Goal: Navigation & Orientation: Find specific page/section

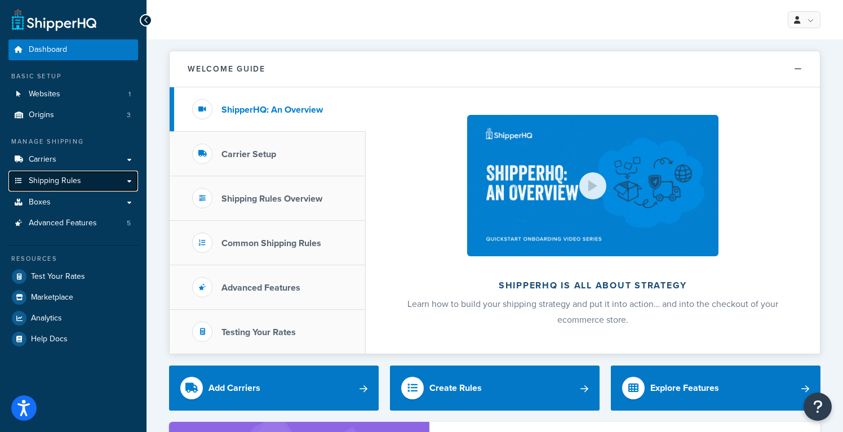
click at [132, 181] on link "Shipping Rules" at bounding box center [73, 181] width 130 height 21
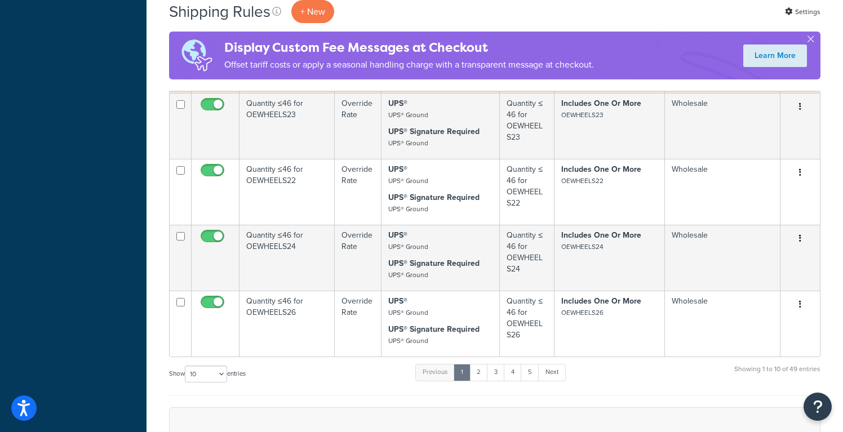
scroll to position [592, 0]
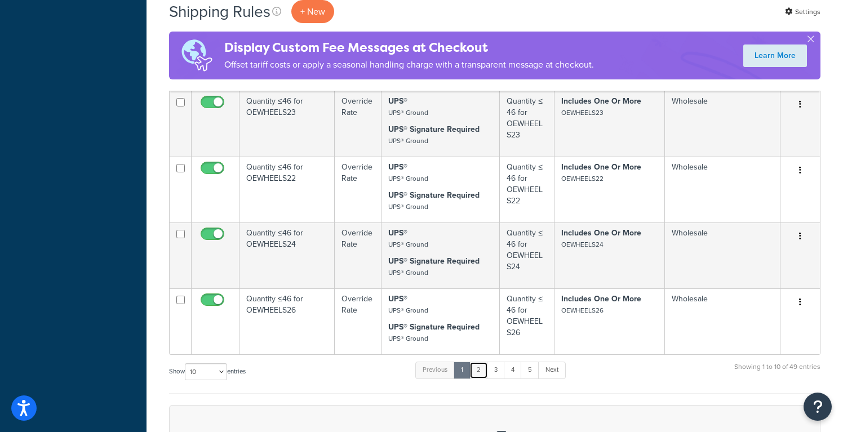
click at [483, 379] on link "2" at bounding box center [479, 370] width 19 height 17
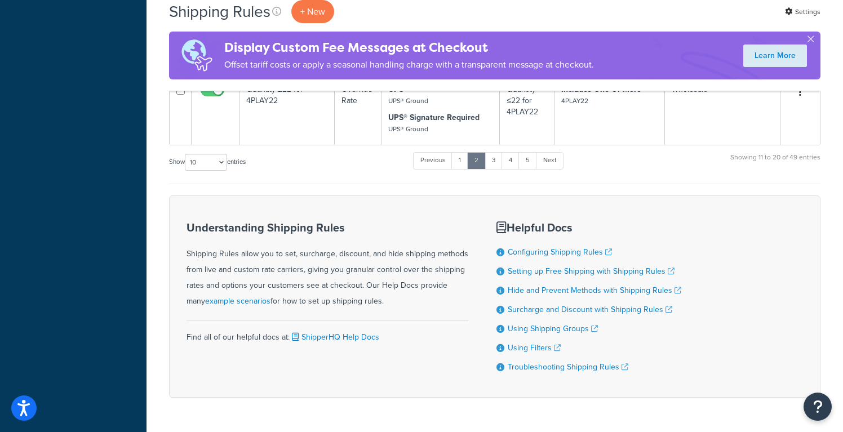
scroll to position [743, 0]
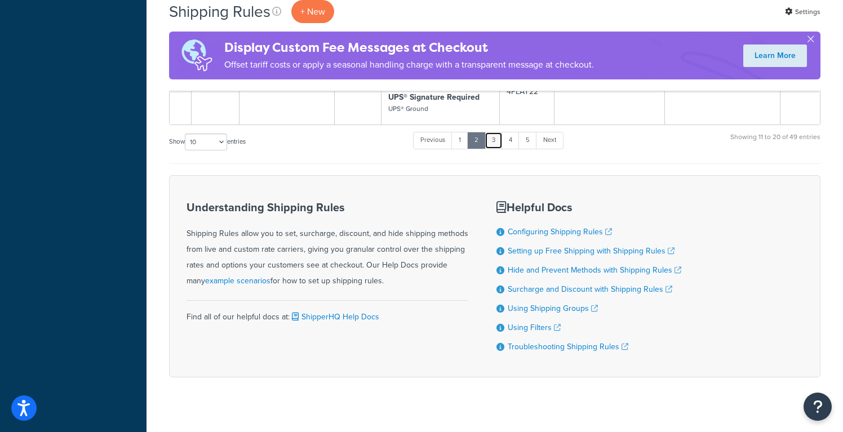
click at [497, 148] on link "3" at bounding box center [494, 140] width 18 height 17
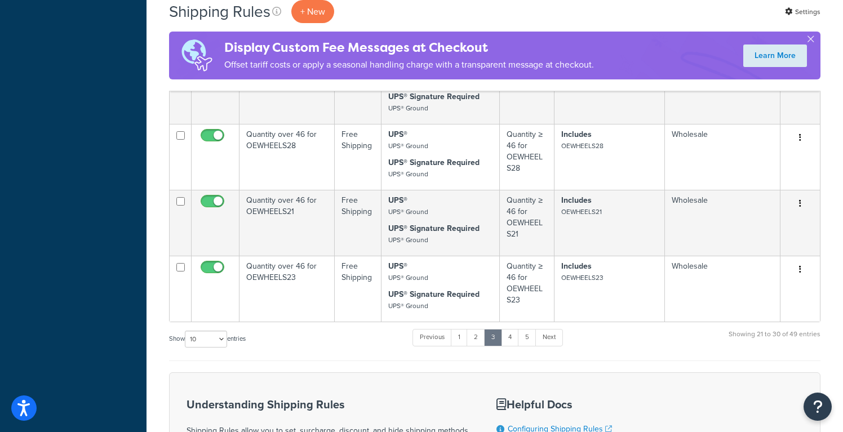
scroll to position [761, 0]
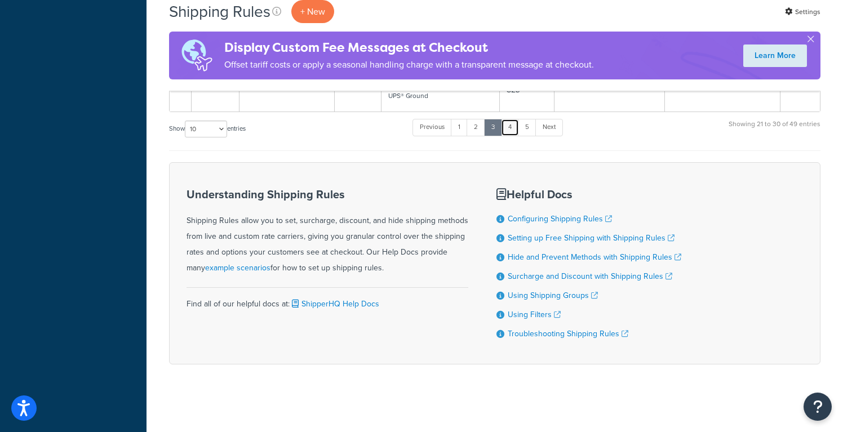
click at [514, 131] on link "4" at bounding box center [510, 127] width 18 height 17
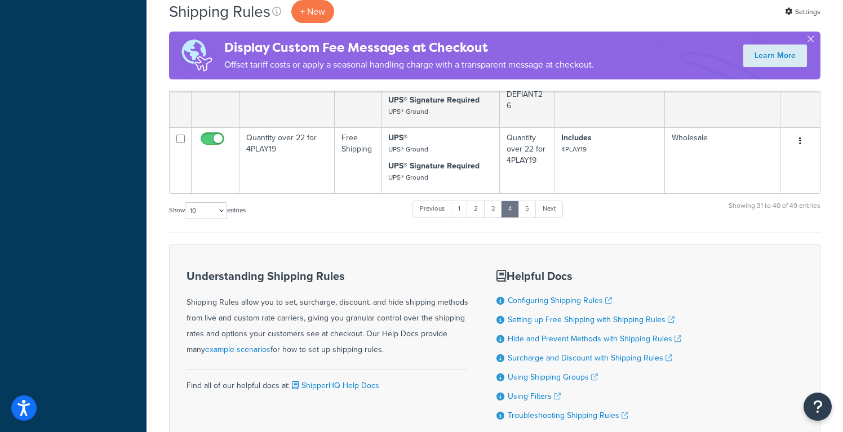
scroll to position [672, 0]
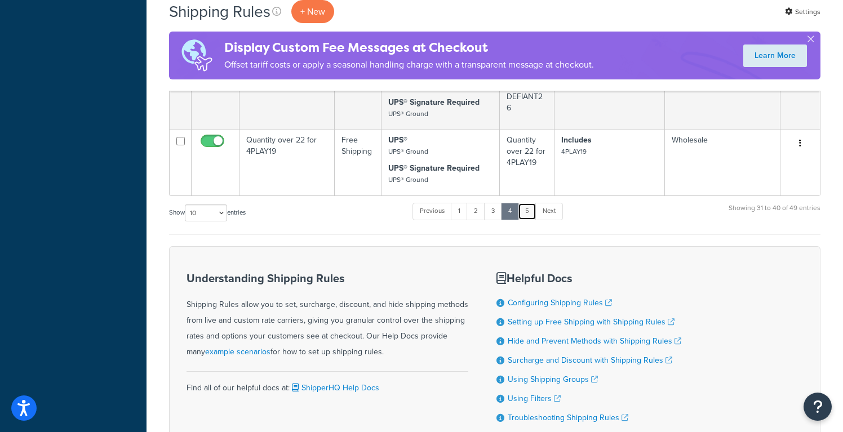
click at [531, 217] on link "5" at bounding box center [527, 211] width 19 height 17
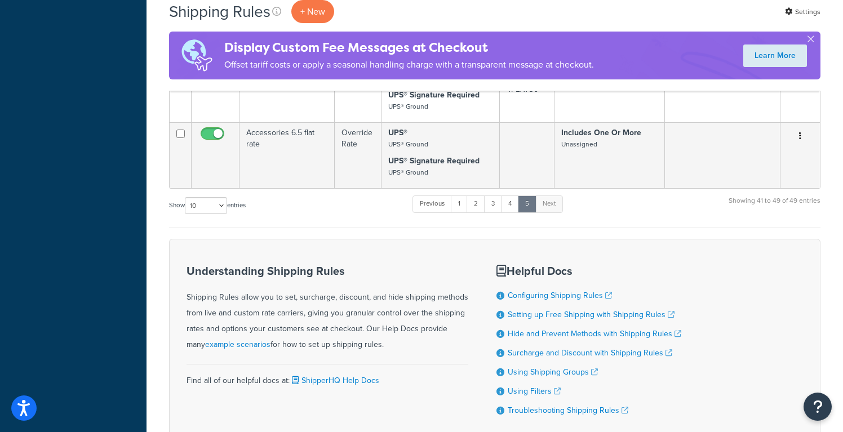
scroll to position [695, 0]
